Goal: Information Seeking & Learning: Learn about a topic

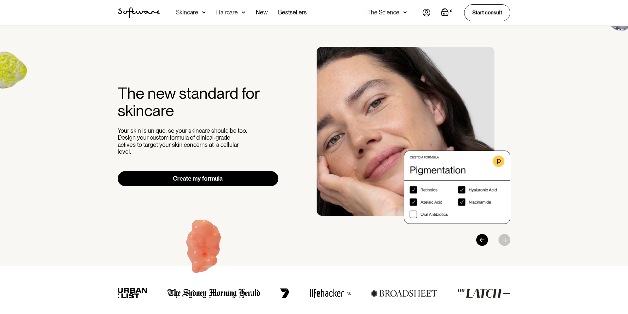
click at [564, 59] on div "The new standard for skincare Your skin is unique, so your skincare should be t…" at bounding box center [314, 146] width 628 height 241
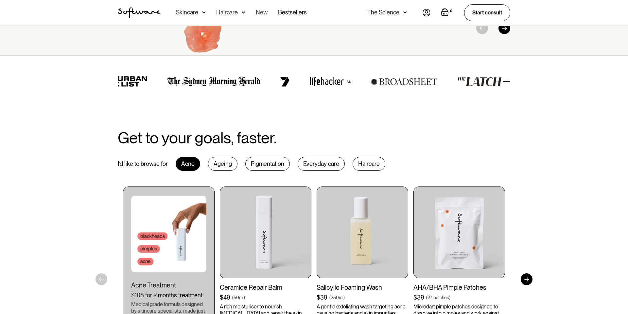
scroll to position [214, 0]
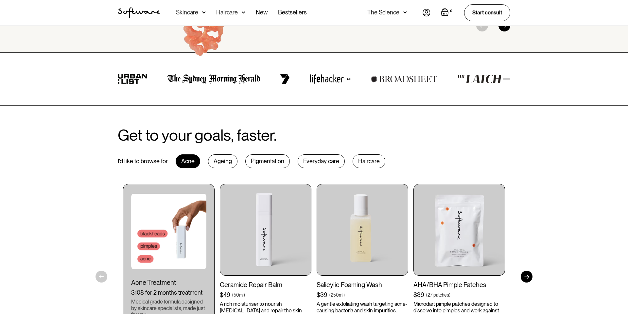
click at [200, 13] on div "Skincare" at bounding box center [191, 13] width 30 height 26
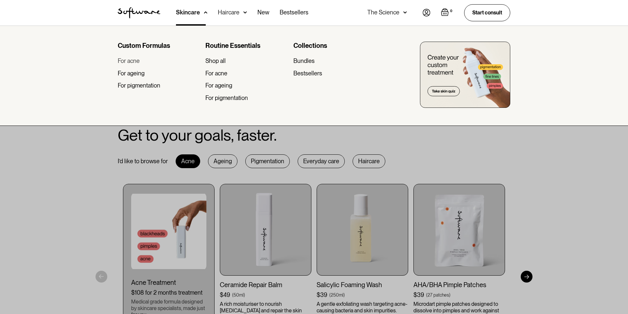
click at [127, 60] on div "For acne" at bounding box center [129, 60] width 22 height 7
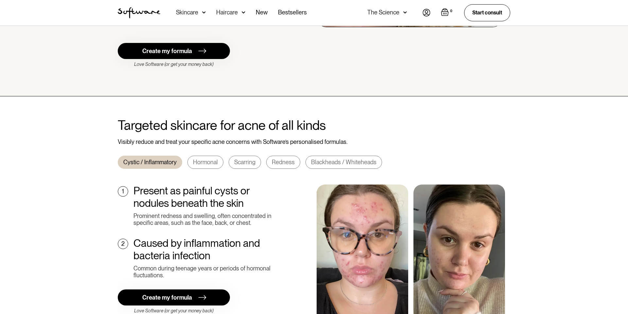
scroll to position [151, 0]
